Goal: Transaction & Acquisition: Purchase product/service

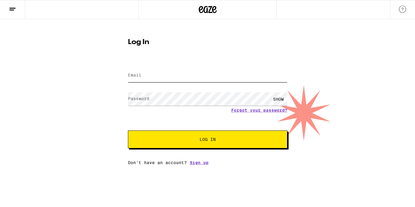
type input "[PERSON_NAME][EMAIL_ADDRESS][DOMAIN_NAME]"
click at [192, 141] on span "Log In" at bounding box center [207, 139] width 111 height 4
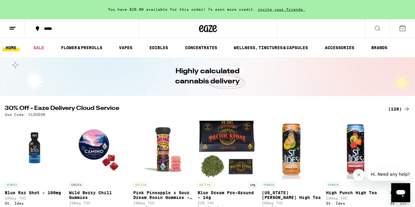
click at [45, 32] on button "*****" at bounding box center [82, 29] width 114 height 18
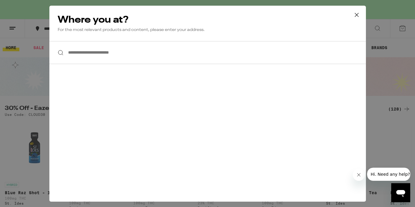
click at [115, 50] on input "**********" at bounding box center [207, 52] width 317 height 23
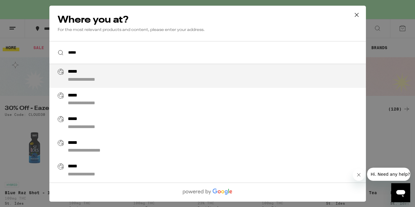
click at [115, 50] on input "*****" at bounding box center [207, 52] width 317 height 23
type input "*"
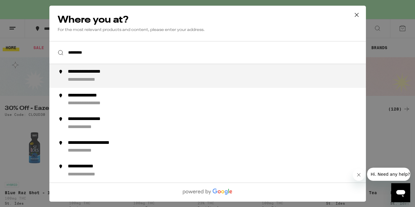
click at [114, 72] on div "**********" at bounding box center [95, 72] width 55 height 6
type input "**********"
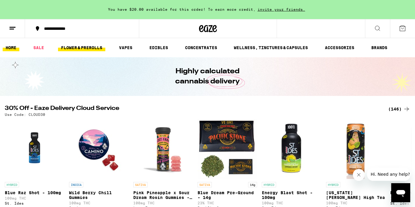
click at [99, 47] on link "FLOWER & PREROLLS" at bounding box center [81, 47] width 47 height 7
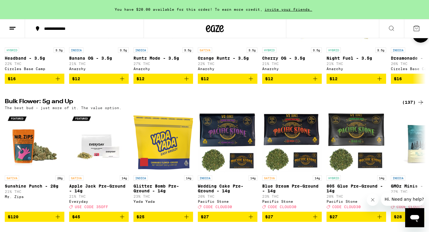
scroll to position [142, 0]
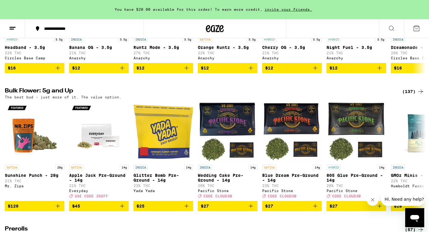
click at [411, 92] on div "(137)" at bounding box center [413, 91] width 22 height 7
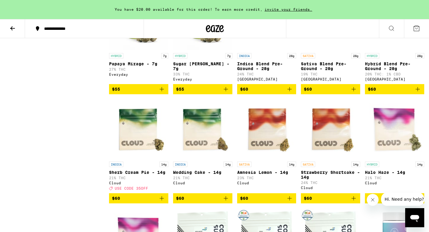
scroll to position [1547, 0]
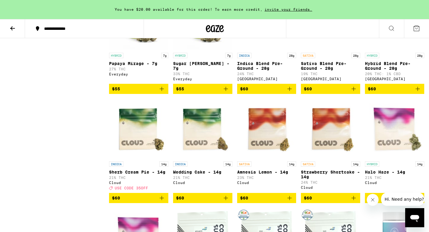
click at [388, 92] on span "$60" at bounding box center [394, 88] width 53 height 7
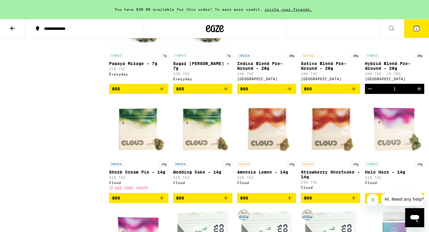
click at [413, 30] on icon at bounding box center [416, 28] width 7 height 7
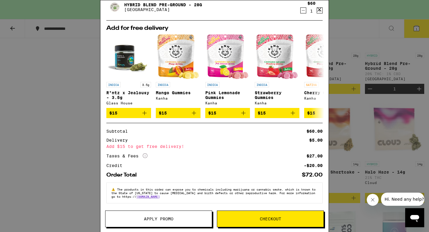
scroll to position [45, 0]
click at [19, 141] on div "Your Cart You have $20.00 available for this order! To earn more credit, invite…" at bounding box center [214, 116] width 429 height 232
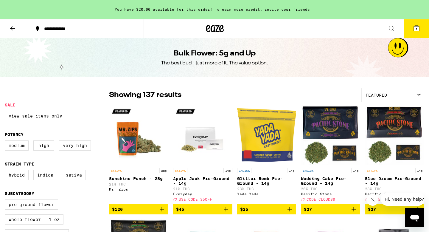
scroll to position [1, 0]
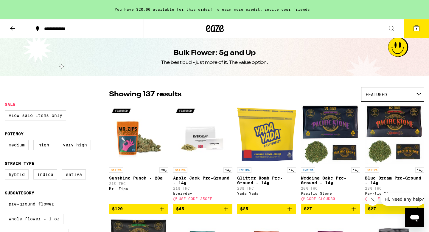
click at [224, 207] on icon "Add to bag" at bounding box center [226, 208] width 4 height 4
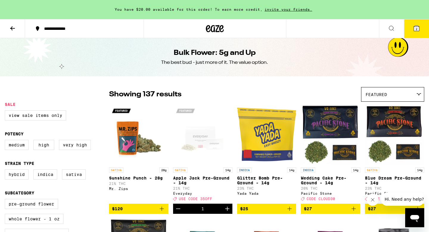
click at [415, 27] on span "2" at bounding box center [416, 29] width 2 height 4
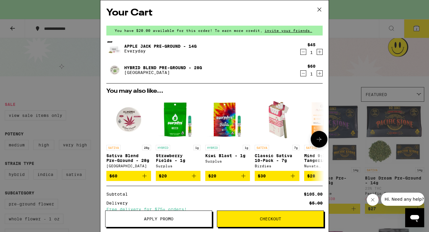
scroll to position [66, 0]
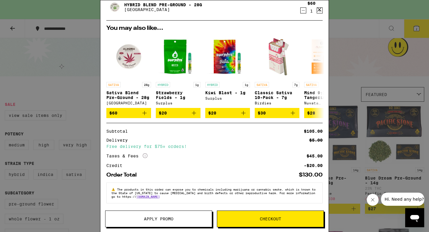
click at [149, 207] on span "Apply Promo" at bounding box center [158, 218] width 29 height 4
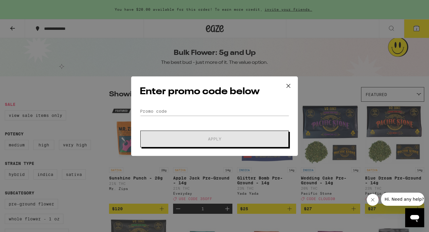
click at [171, 104] on div "Enter promo code below Promo Code Apply" at bounding box center [214, 115] width 167 height 79
click at [171, 108] on input "Promo Code" at bounding box center [214, 111] width 149 height 9
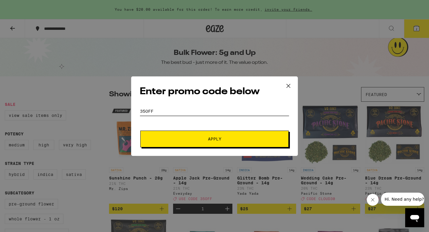
type input "35OFF"
click at [192, 138] on span "Apply" at bounding box center [214, 139] width 107 height 4
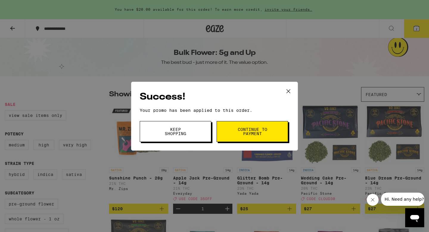
click at [267, 128] on span "Continue to payment" at bounding box center [252, 131] width 30 height 8
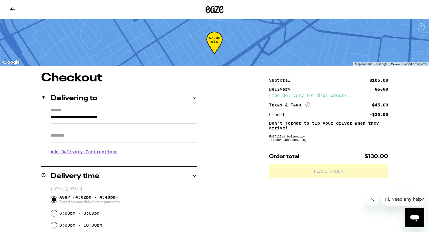
scroll to position [28, 0]
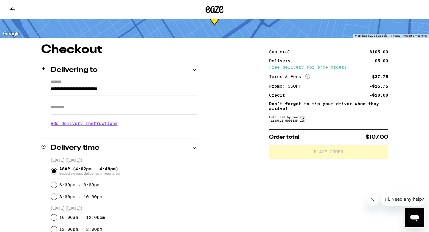
click at [108, 110] on input "Apt/Suite" at bounding box center [124, 107] width 146 height 14
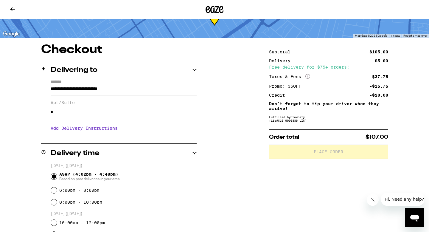
type input "*"
click at [228, 119] on div "**********" at bounding box center [214, 214] width 429 height 341
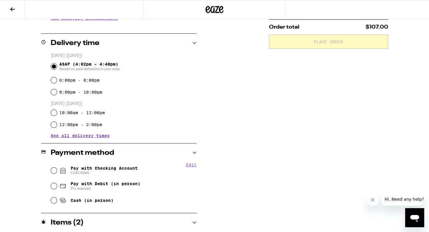
scroll to position [139, 0]
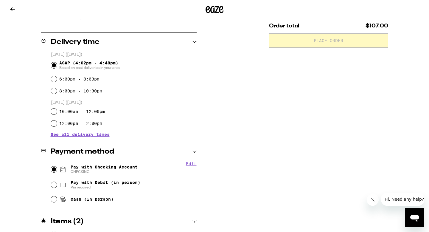
click at [52, 172] on input "Pay with Checking Account CHECKING" at bounding box center [54, 169] width 6 height 6
radio input "true"
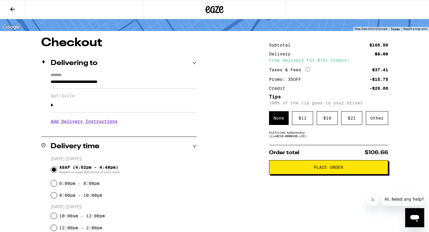
scroll to position [35, 0]
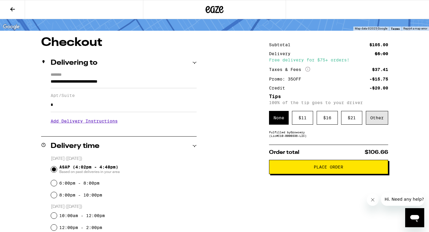
click at [379, 118] on div "Other" at bounding box center [377, 118] width 22 height 14
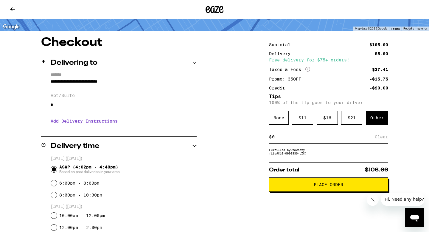
click at [321, 137] on input at bounding box center [322, 136] width 103 height 5
click at [235, 152] on div "**********" at bounding box center [214, 217] width 429 height 360
click at [380, 140] on div "Save" at bounding box center [382, 136] width 11 height 13
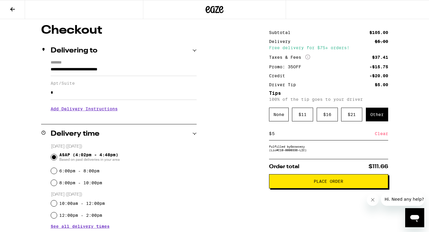
scroll to position [52, 0]
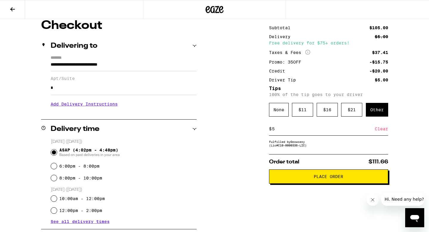
click at [342, 135] on div "$ 5 Clear" at bounding box center [328, 128] width 119 height 13
click at [342, 130] on input "5" at bounding box center [322, 128] width 103 height 5
type input "5"
click at [398, 134] on div "**********" at bounding box center [214, 200] width 429 height 360
click at [242, 134] on div "**********" at bounding box center [214, 200] width 429 height 360
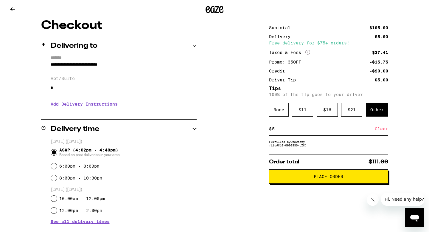
click at [301, 129] on input "5" at bounding box center [322, 128] width 103 height 5
type input "6"
click at [256, 130] on div "**********" at bounding box center [214, 200] width 429 height 360
click at [385, 129] on div "Save" at bounding box center [382, 128] width 11 height 13
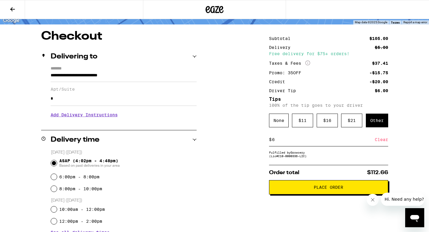
scroll to position [42, 0]
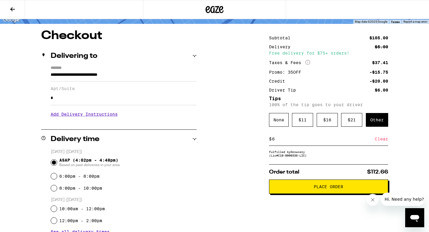
click at [285, 139] on input "6" at bounding box center [322, 138] width 103 height 5
click at [379, 142] on div "Clear" at bounding box center [380, 138] width 13 height 13
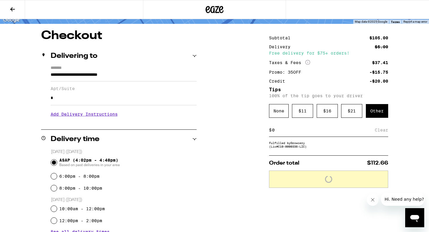
click at [286, 132] on input at bounding box center [322, 129] width 103 height 5
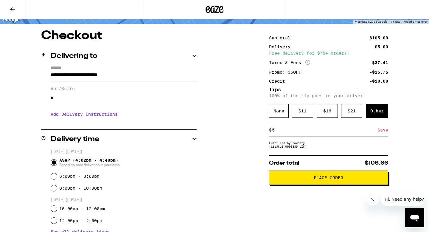
type input "5"
click at [234, 143] on div "**********" at bounding box center [214, 210] width 429 height 360
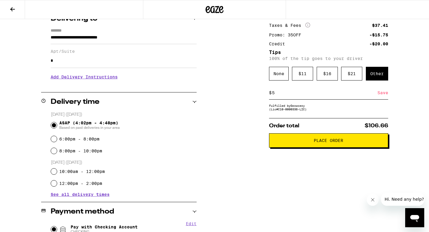
scroll to position [201, 0]
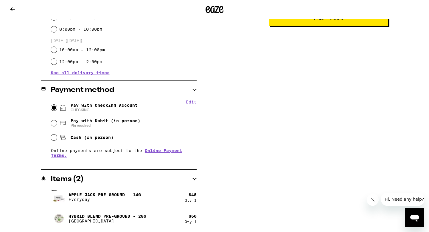
click at [337, 21] on span "Place Order" at bounding box center [327, 19] width 29 height 4
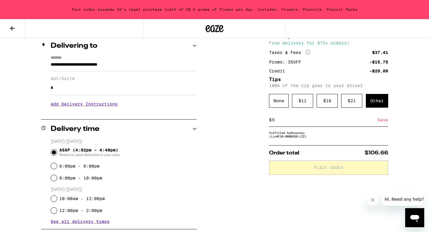
scroll to position [73, 0]
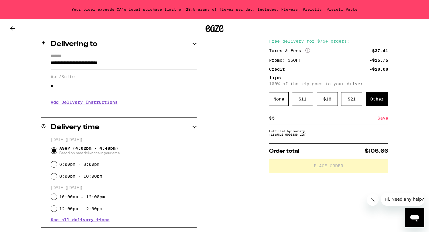
click at [7, 30] on button at bounding box center [12, 28] width 25 height 19
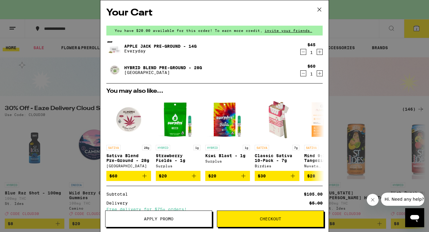
click at [302, 75] on icon "Decrement" at bounding box center [302, 73] width 5 height 7
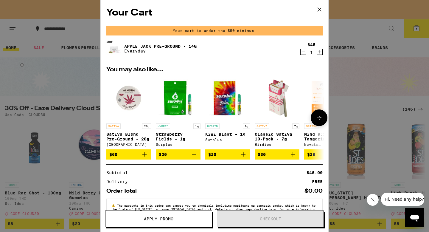
click at [291, 156] on icon "Add to bag" at bounding box center [292, 154] width 7 height 7
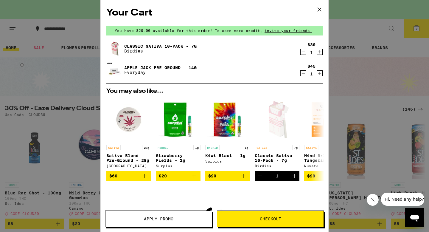
click at [321, 8] on icon at bounding box center [319, 9] width 9 height 9
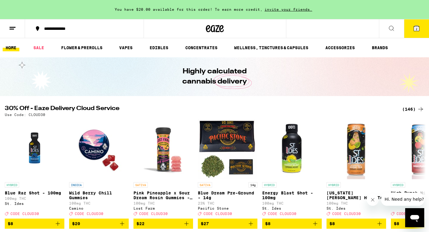
click at [415, 33] on button "2" at bounding box center [416, 28] width 25 height 18
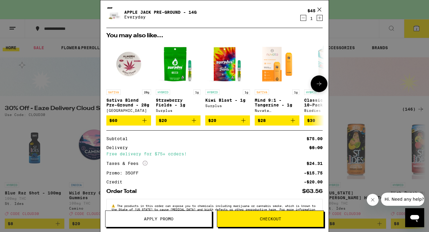
scroll to position [75, 0]
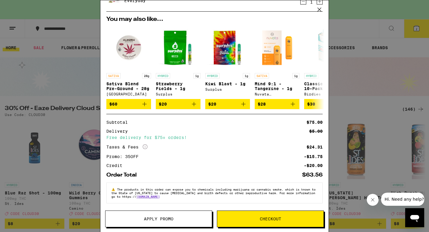
click at [239, 207] on span "Checkout" at bounding box center [270, 218] width 106 height 4
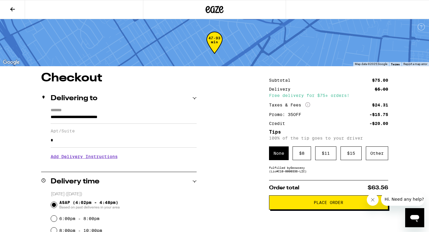
click at [13, 13] on button at bounding box center [12, 9] width 25 height 19
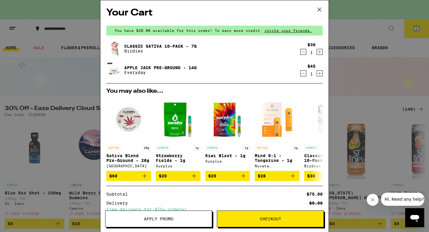
click at [303, 52] on icon "Decrement" at bounding box center [302, 51] width 5 height 7
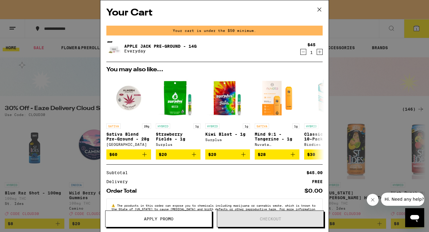
click at [361, 87] on div "Your Cart Your cart is under the $50 minimum. Apple Jack Pre-Ground - 14g Every…" at bounding box center [214, 116] width 429 height 232
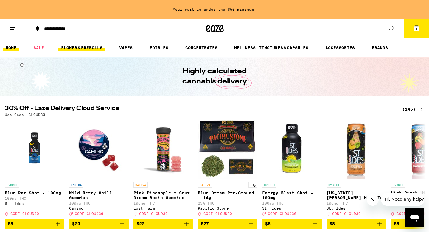
click at [93, 46] on link "FLOWER & PREROLLS" at bounding box center [81, 47] width 47 height 7
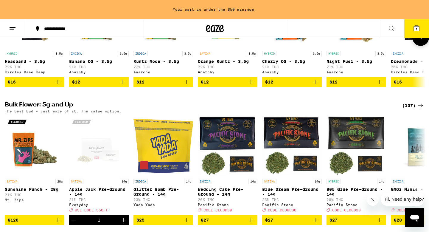
scroll to position [124, 0]
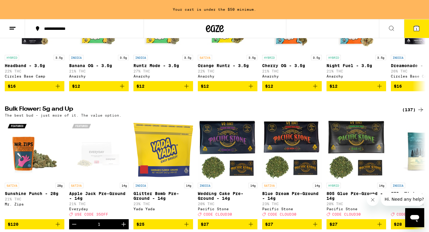
click at [411, 113] on div "(137)" at bounding box center [413, 109] width 22 height 7
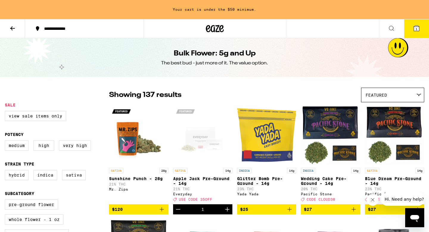
click at [179, 207] on icon "Decrement" at bounding box center [177, 208] width 7 height 7
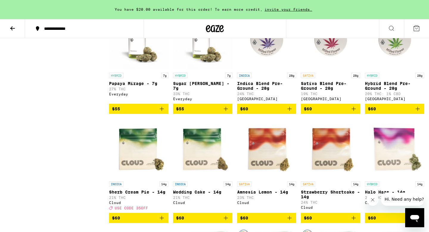
scroll to position [1501, 0]
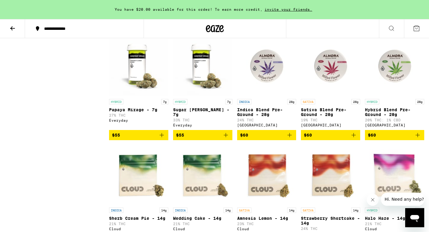
click at [415, 137] on icon "Add to bag" at bounding box center [417, 135] width 4 height 4
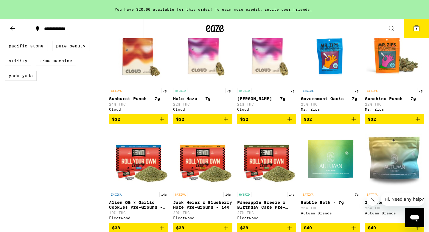
scroll to position [0, 0]
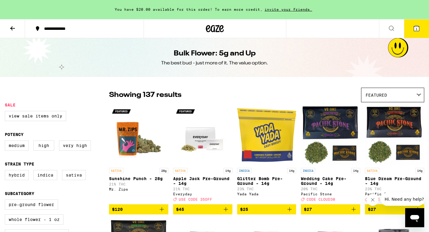
click at [19, 30] on button at bounding box center [12, 28] width 25 height 19
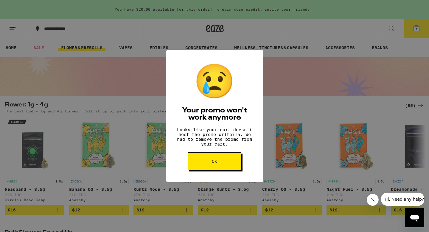
click at [221, 167] on button "OK" at bounding box center [215, 161] width 54 height 18
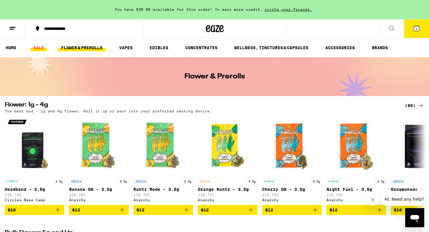
click at [41, 47] on link "SALE" at bounding box center [38, 47] width 17 height 7
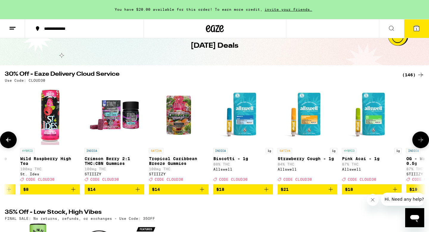
scroll to position [0, 804]
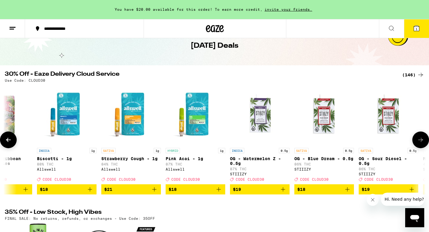
click at [153, 192] on icon "Add to bag" at bounding box center [154, 188] width 7 height 7
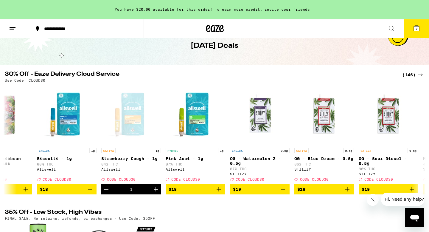
click at [415, 27] on span "2" at bounding box center [416, 29] width 2 height 4
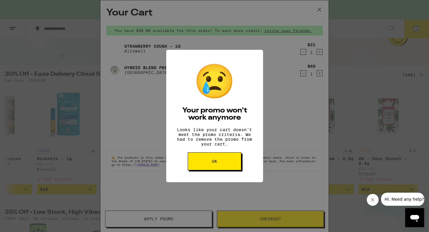
click at [212, 170] on button "OK" at bounding box center [215, 161] width 54 height 18
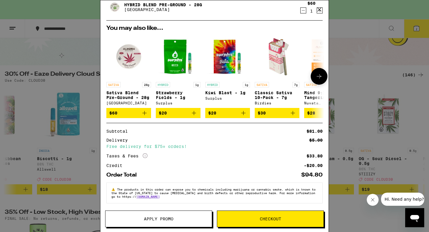
scroll to position [66, 0]
click at [151, 207] on span "Apply Promo" at bounding box center [158, 218] width 29 height 4
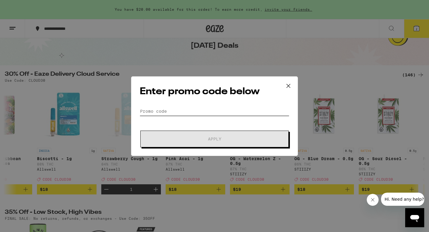
click at [189, 114] on input "Promo Code" at bounding box center [214, 111] width 149 height 9
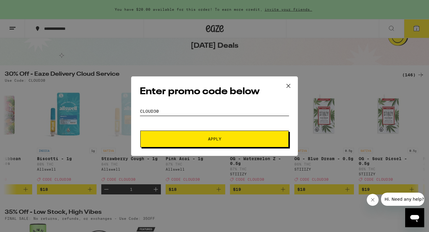
type input "CLOUD30"
click at [198, 138] on span "Apply" at bounding box center [214, 139] width 107 height 4
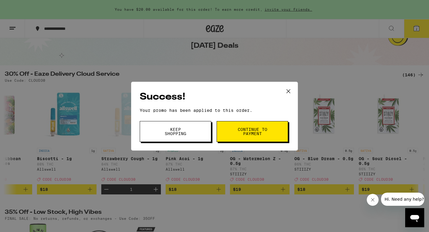
click at [250, 132] on span "Continue to payment" at bounding box center [252, 131] width 30 height 8
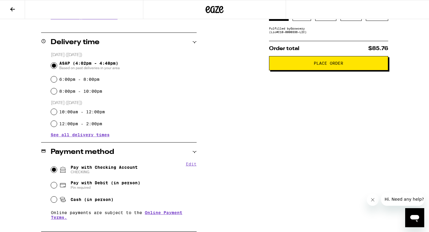
scroll to position [21, 0]
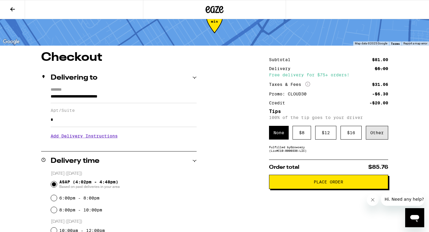
click at [375, 136] on div "Other" at bounding box center [377, 133] width 22 height 14
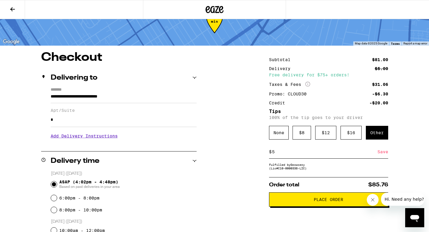
type input "5"
click at [250, 160] on div "**********" at bounding box center [214, 231] width 429 height 360
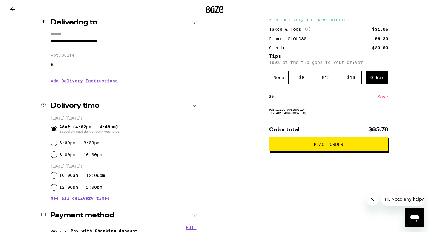
scroll to position [90, 0]
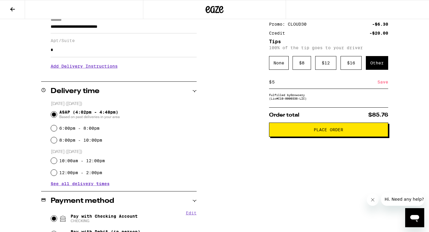
click at [310, 137] on button "Place Order" at bounding box center [328, 129] width 119 height 14
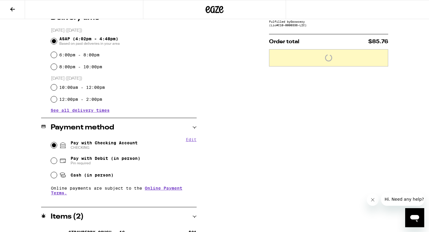
scroll to position [0, 0]
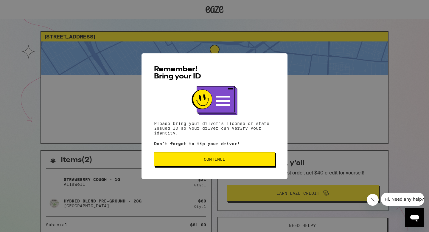
click at [205, 159] on span "Continue" at bounding box center [214, 159] width 21 height 4
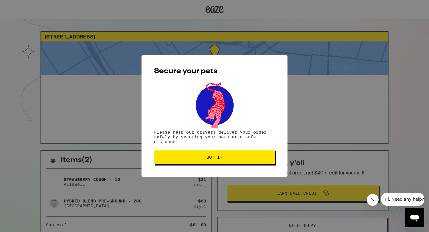
click at [202, 161] on button "Got it" at bounding box center [214, 157] width 121 height 14
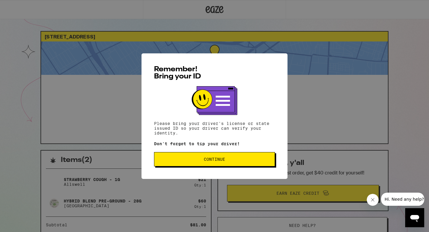
click at [213, 155] on button "Continue" at bounding box center [214, 159] width 121 height 14
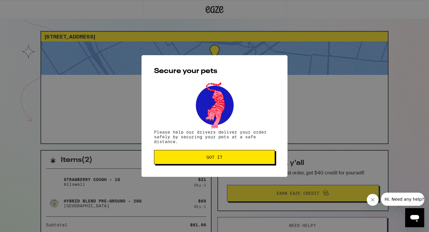
click at [190, 158] on span "Got it" at bounding box center [214, 157] width 111 height 4
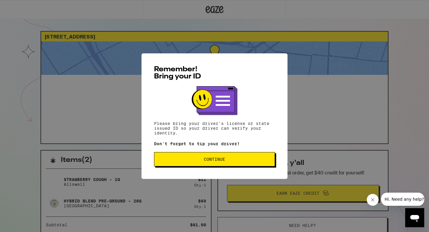
click at [193, 161] on span "Continue" at bounding box center [214, 159] width 111 height 4
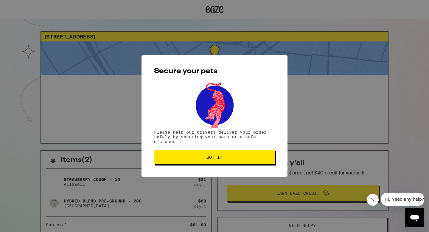
click at [219, 154] on button "Got it" at bounding box center [214, 157] width 121 height 14
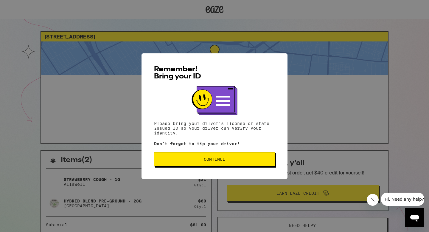
click at [179, 157] on button "Continue" at bounding box center [214, 159] width 121 height 14
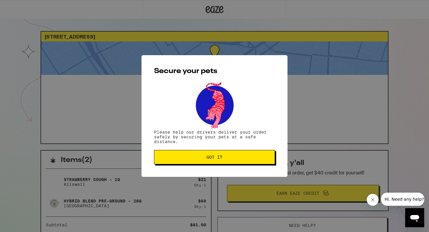
click at [177, 157] on span "Got it" at bounding box center [214, 157] width 111 height 4
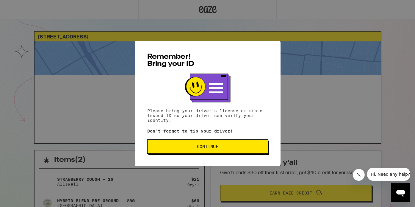
click at [168, 149] on span "Continue" at bounding box center [207, 146] width 111 height 4
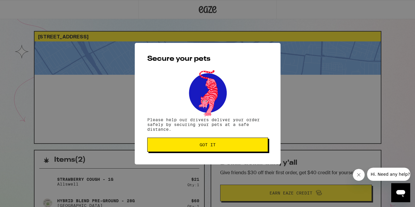
click at [168, 148] on button "Got it" at bounding box center [207, 145] width 121 height 14
